Goal: Information Seeking & Learning: Learn about a topic

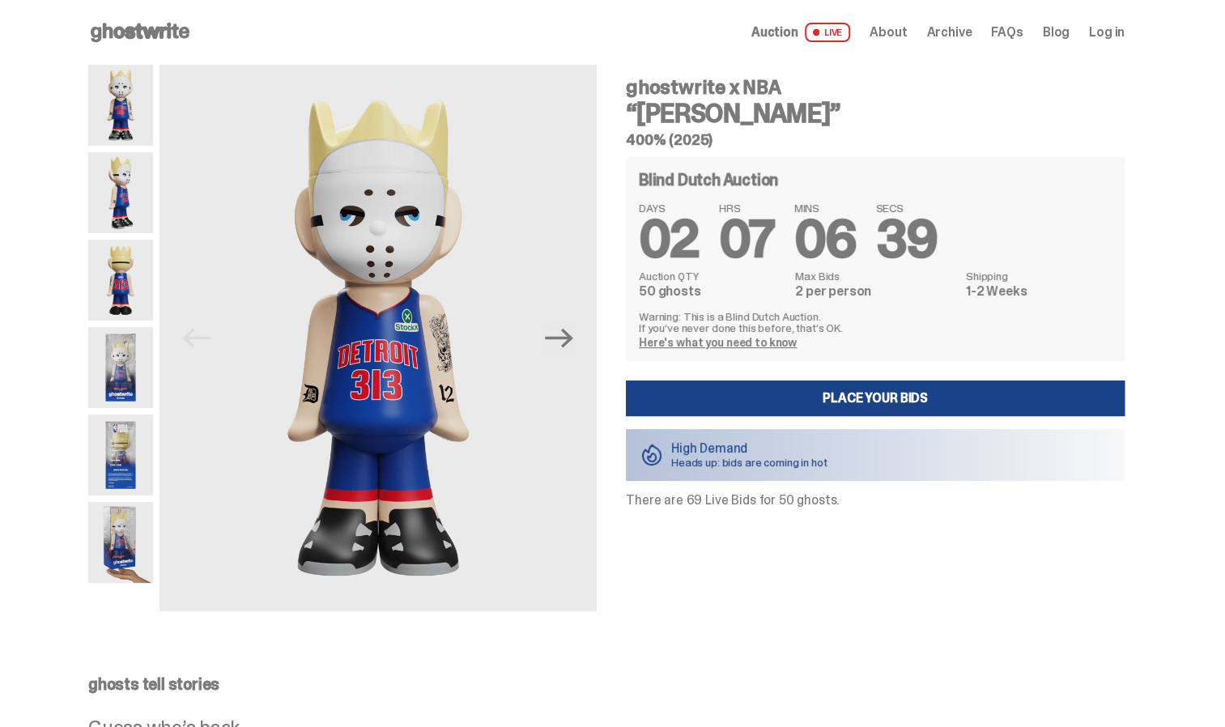
click at [150, 206] on img at bounding box center [120, 192] width 65 height 81
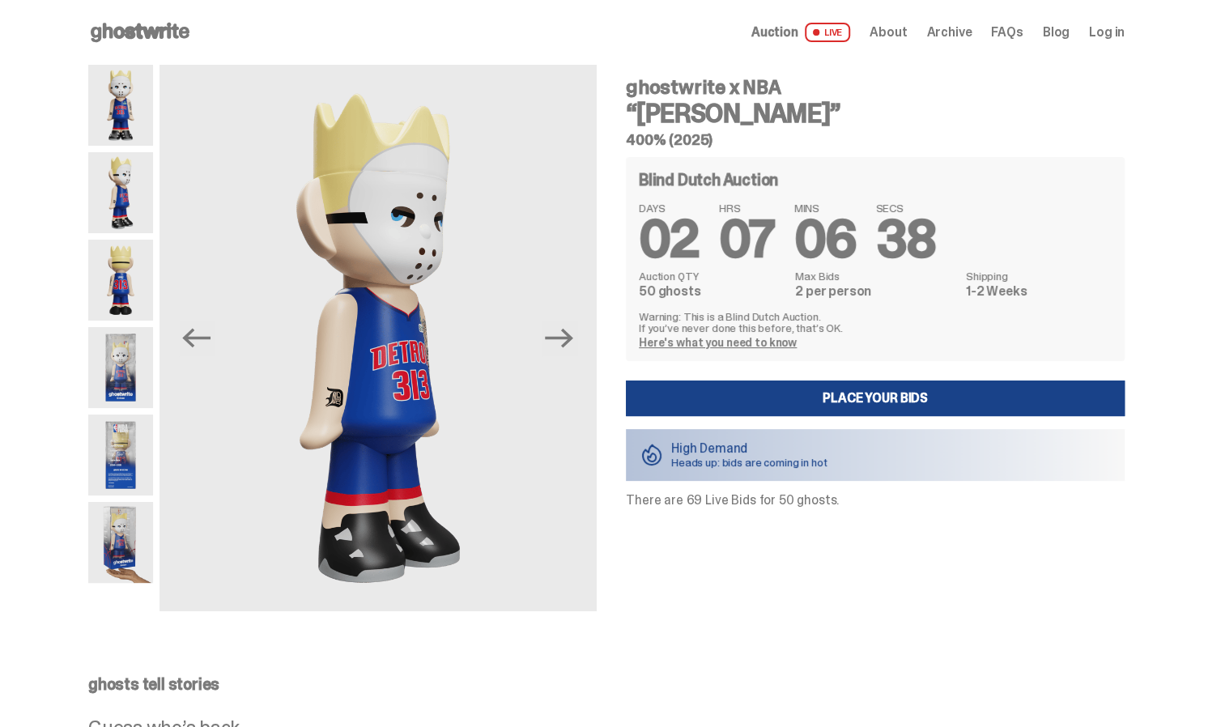
click at [130, 284] on img at bounding box center [120, 280] width 65 height 81
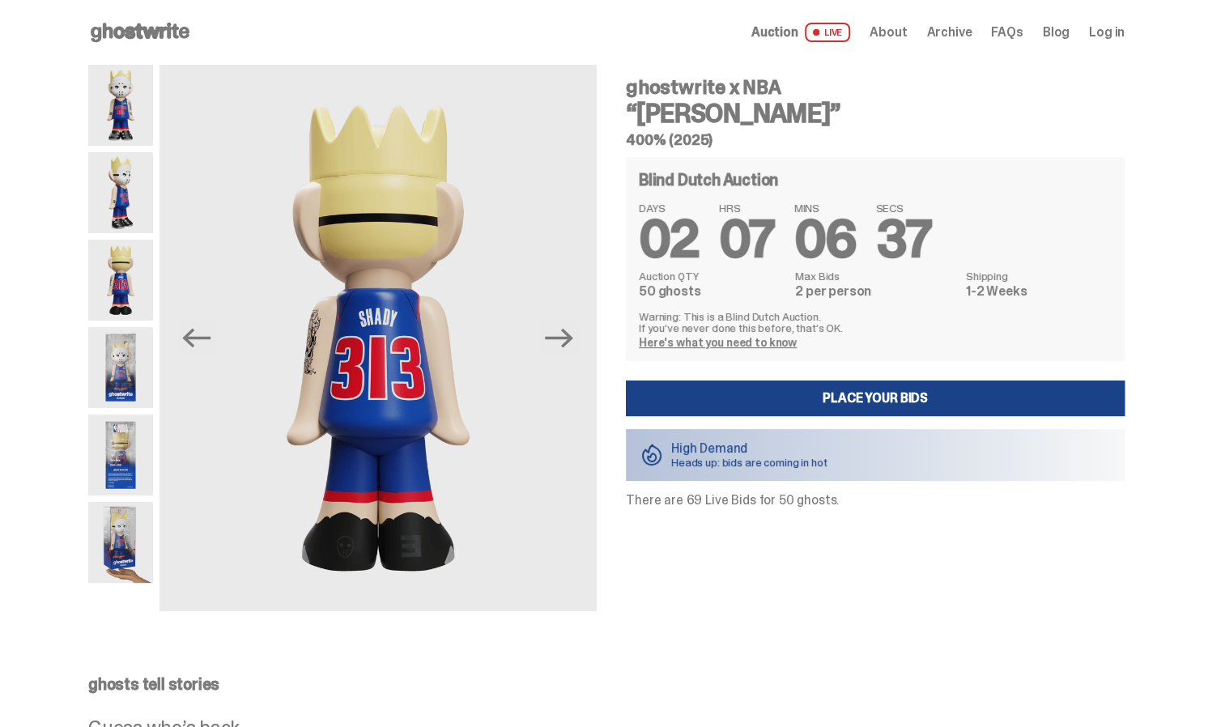
click at [123, 339] on img at bounding box center [120, 367] width 65 height 81
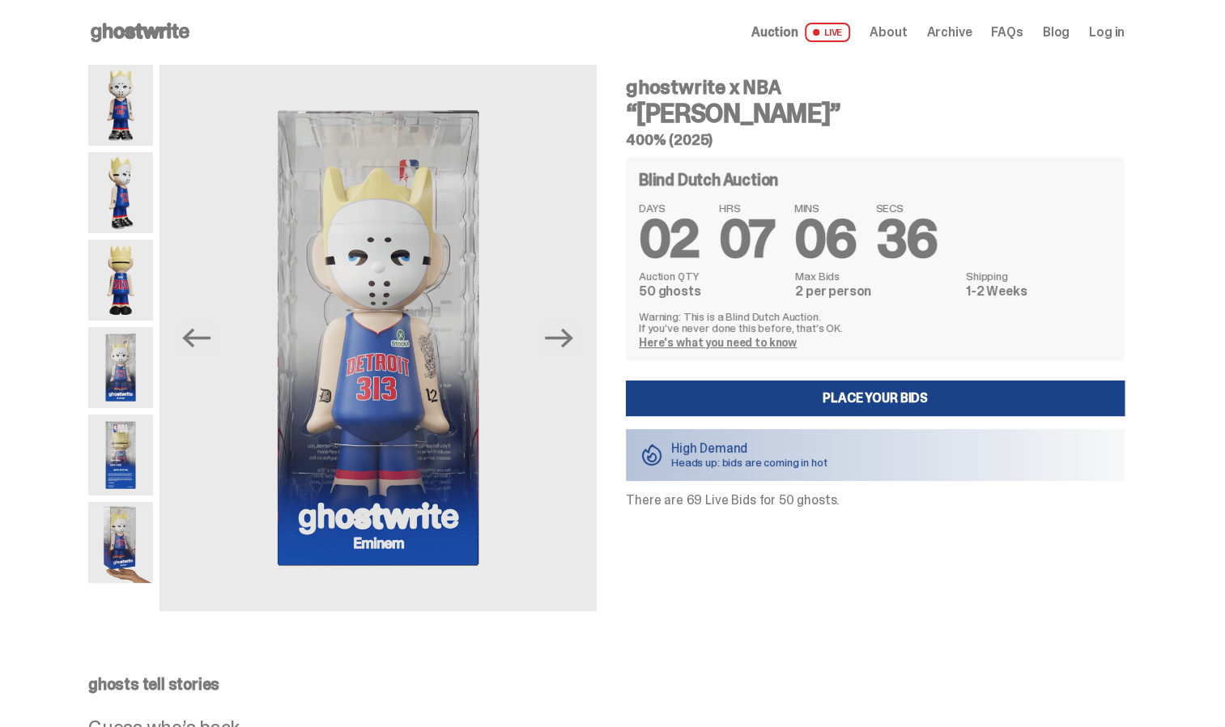
click at [120, 403] on img at bounding box center [120, 367] width 65 height 81
click at [121, 464] on img at bounding box center [120, 455] width 65 height 81
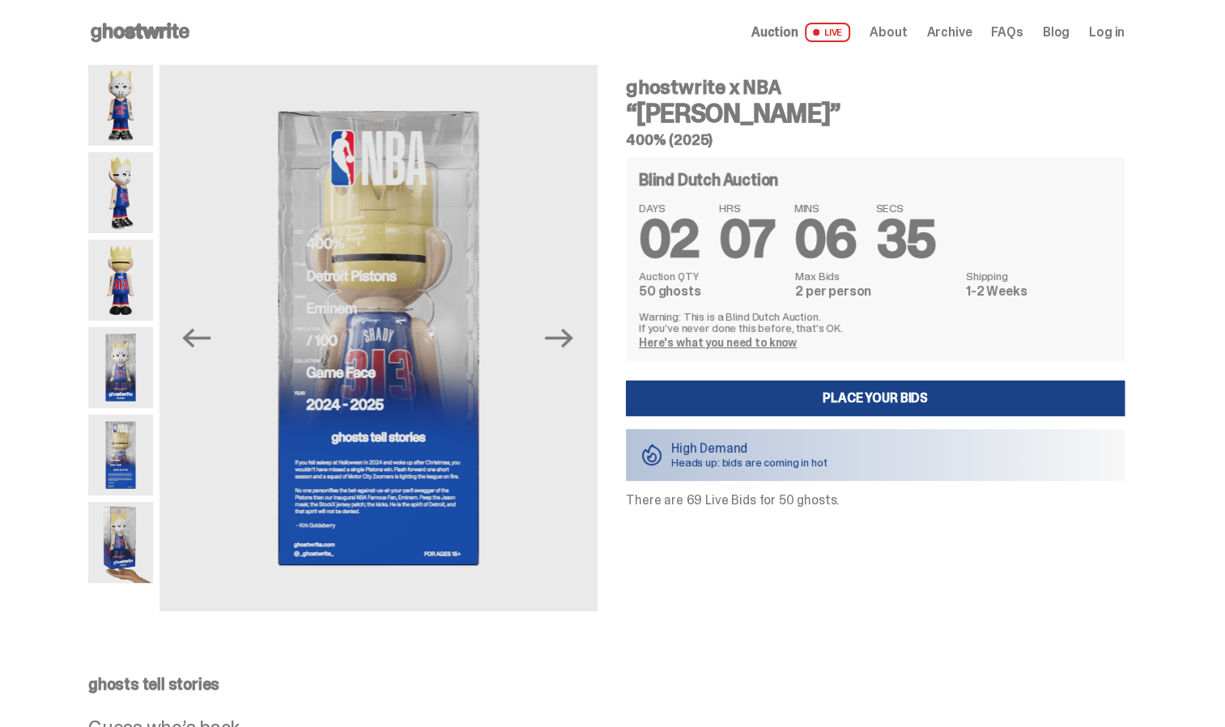
click at [117, 538] on img at bounding box center [120, 542] width 65 height 81
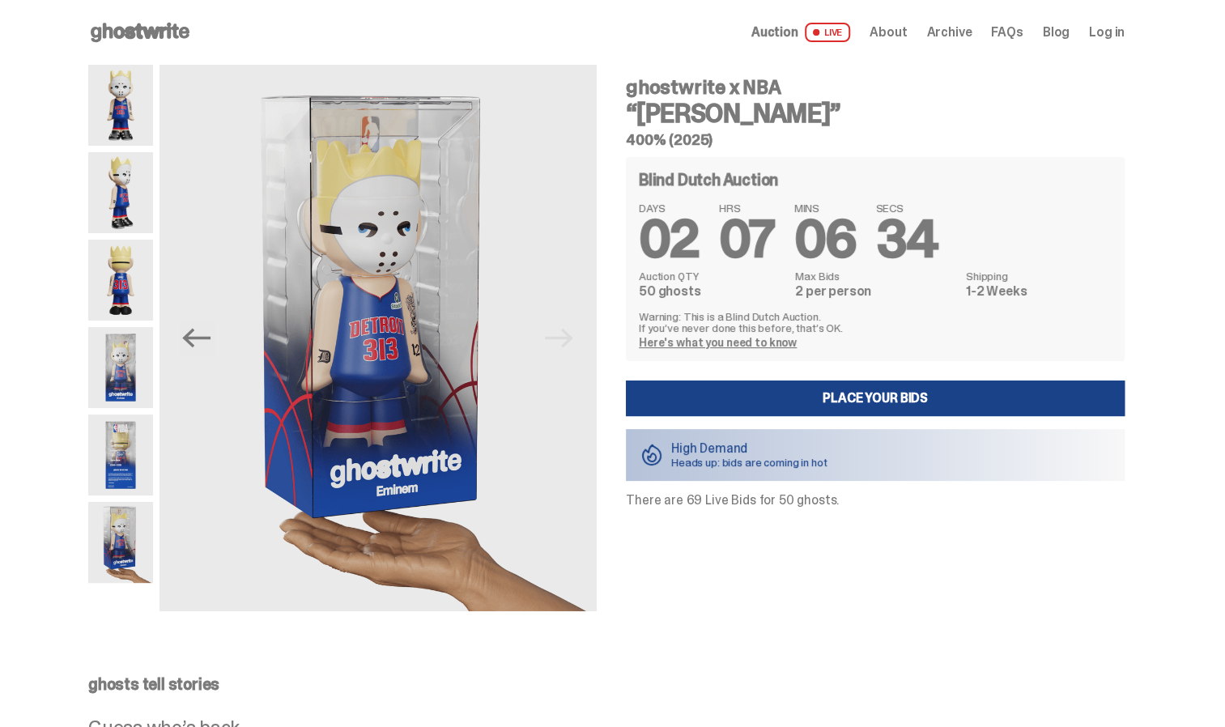
click at [729, 343] on link "Here's what you need to know" at bounding box center [718, 342] width 158 height 15
